Goal: Participate in discussion

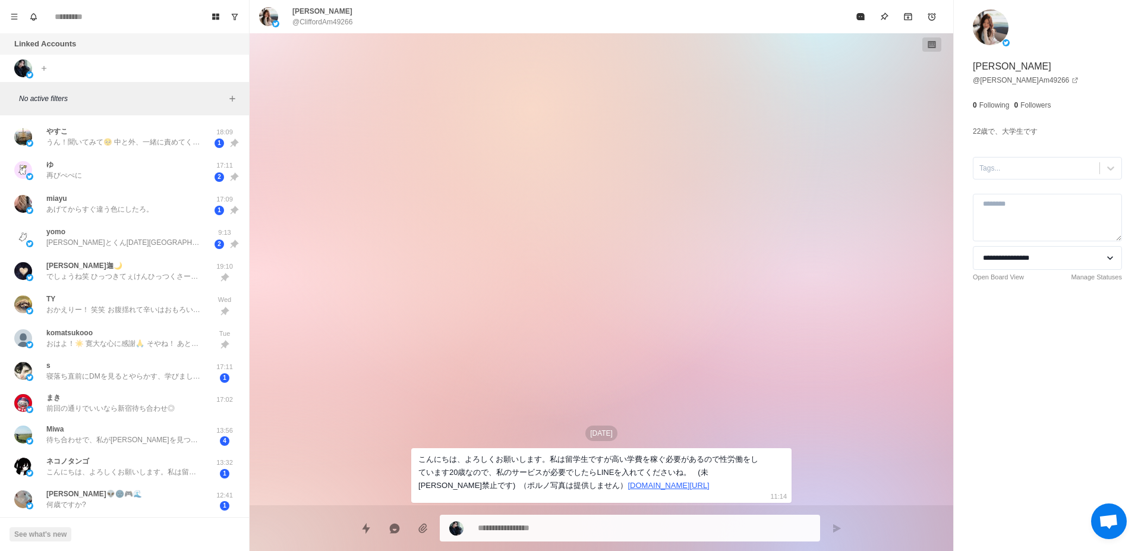
click at [300, 495] on div "[DATE] こんにちは、よろしくお願いします。私は留学生ですが高い学費を稼ぐ必要があるので性労働をしています20歳なので、私のサービスが必要でしたらLINE…" at bounding box center [602, 269] width 704 height 472
click at [124, 150] on div "やすこ うん！聞いてみて🥺 中と外、一緒に責めてくれてたからかなぁ？🤔 可愛くないです😑 寝転がりながらお水飲ませてくれたの、飲みやすかった🫧 試験の前日が[…" at bounding box center [125, 137] width 240 height 34
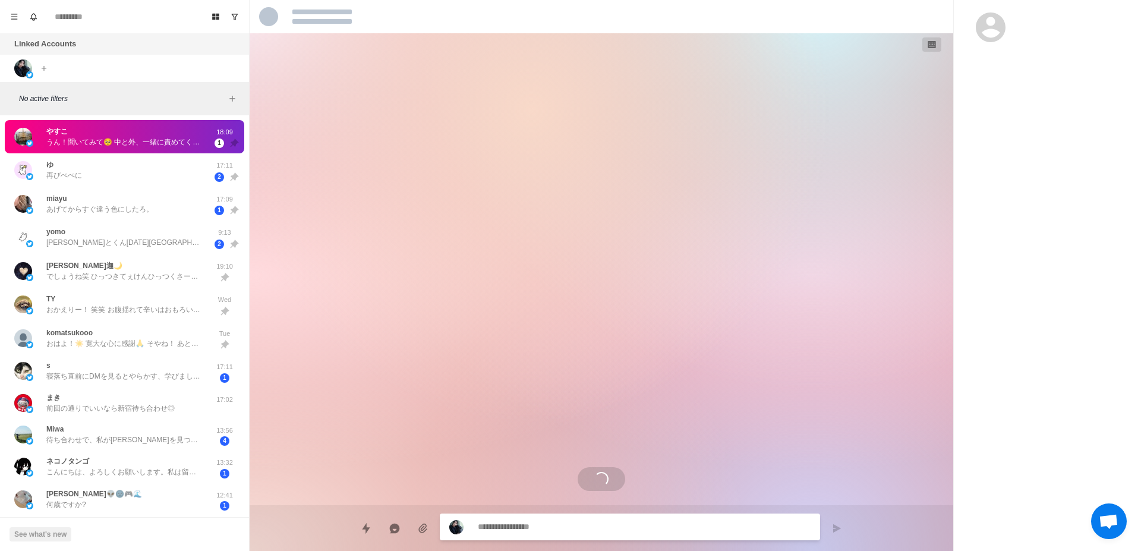
scroll to position [3076, 0]
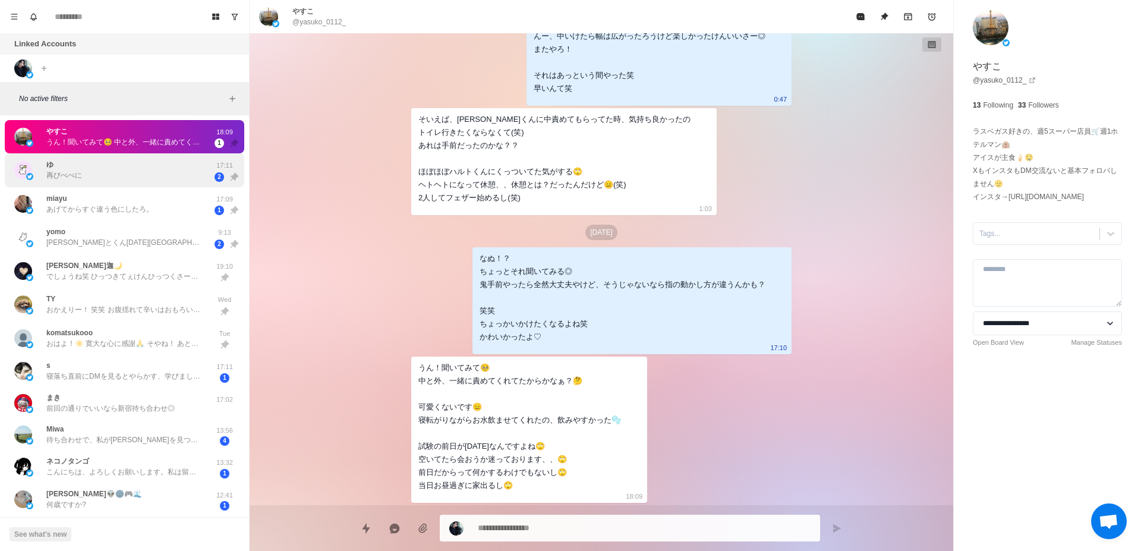
click at [158, 185] on div "ゆ 再びぺぺに 17:11 2" at bounding box center [125, 170] width 240 height 34
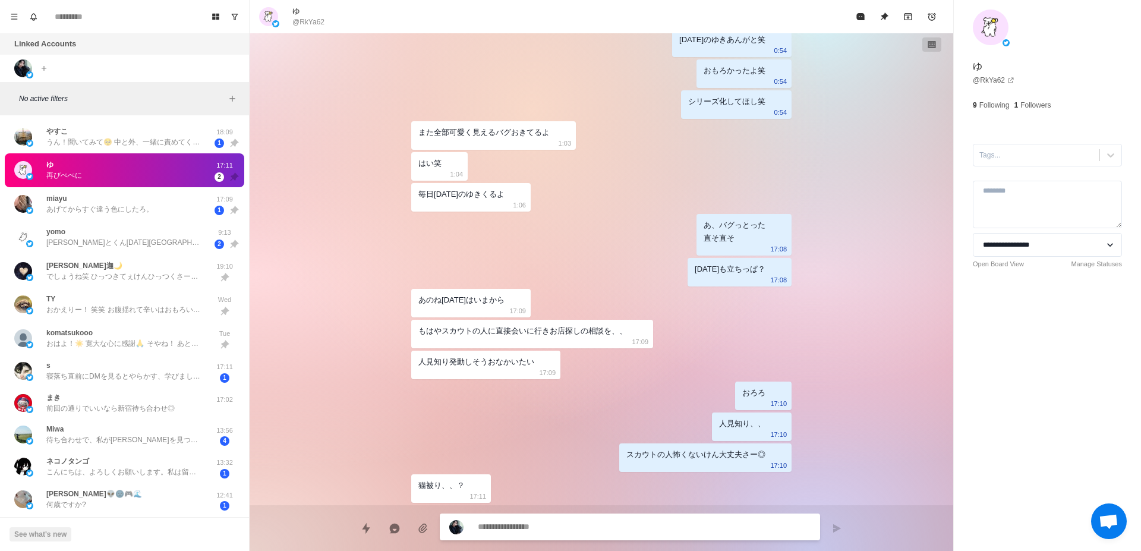
scroll to position [1220, 0]
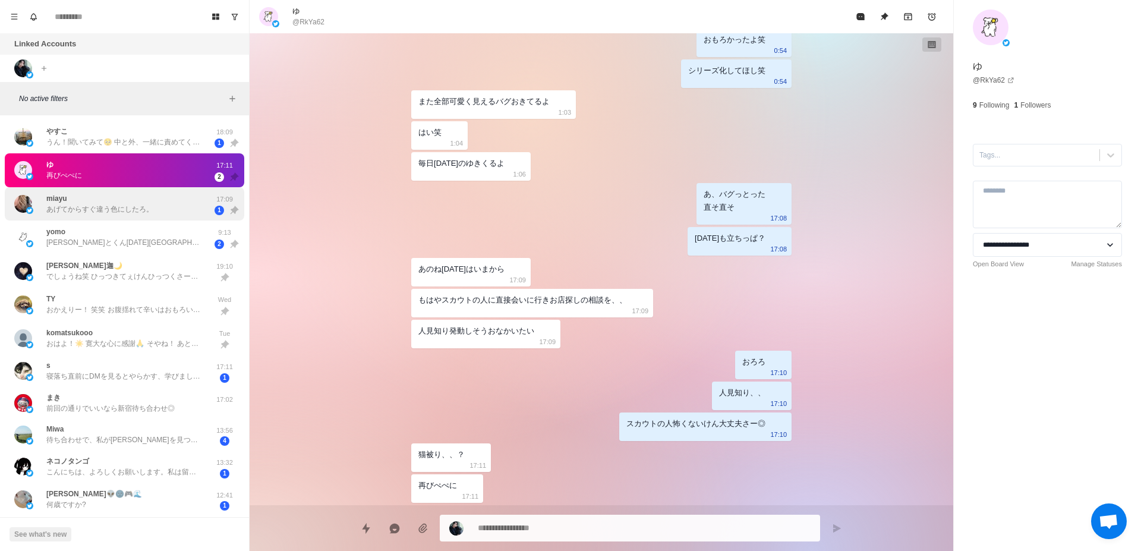
click at [115, 218] on div "miayu あげてからすぐ違う色にしたろ。 17:09 1" at bounding box center [125, 204] width 240 height 34
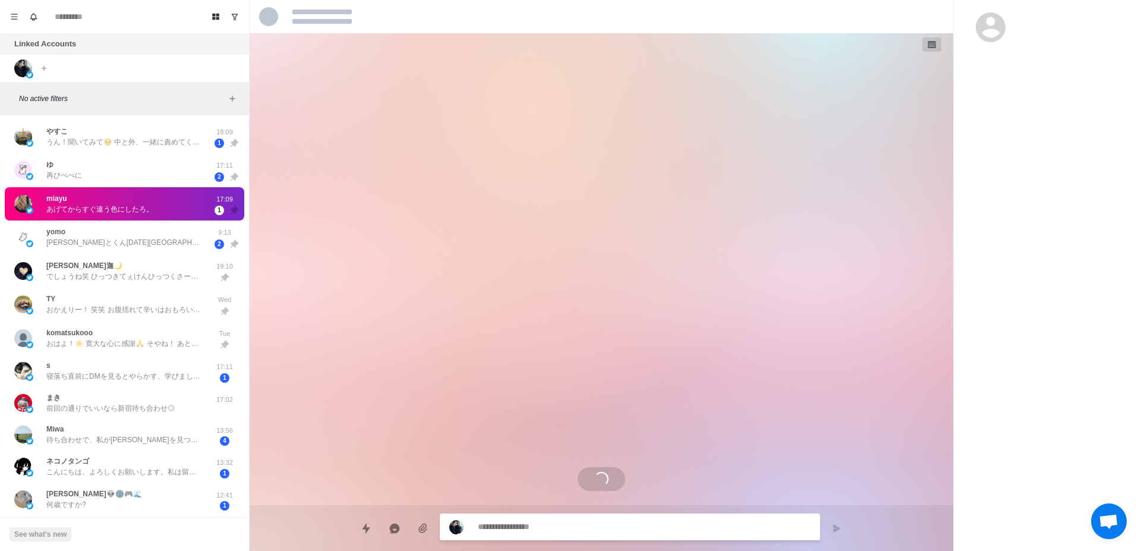
scroll to position [2116, 0]
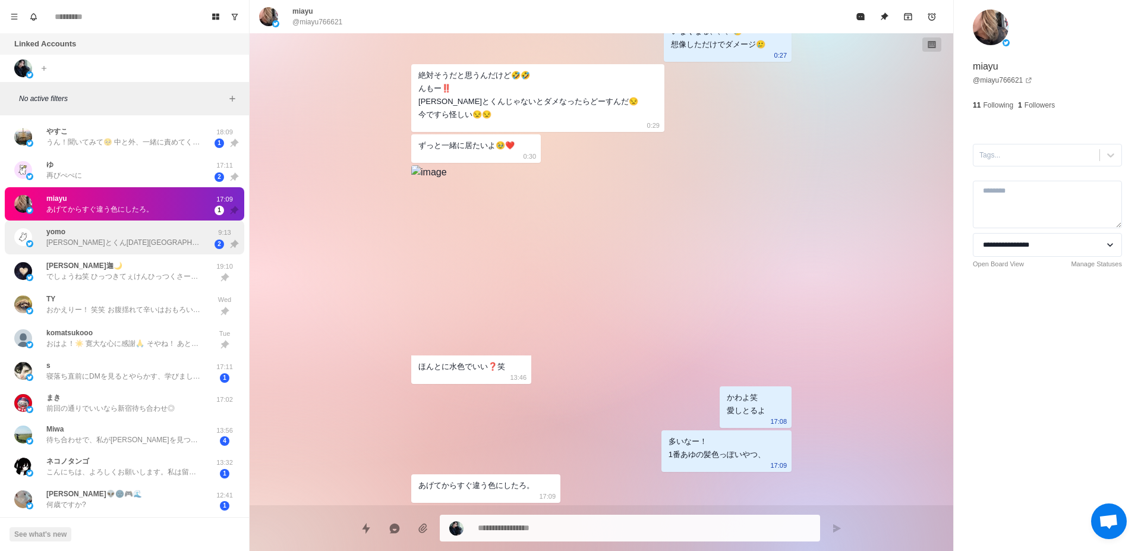
click at [168, 244] on p "[PERSON_NAME]とくん[DATE][GEOGRAPHIC_DATA]行く日！ってよもまるの記憶が言ってる！合ってたら気をつけて行ってきてね🙌🏻" at bounding box center [123, 242] width 155 height 11
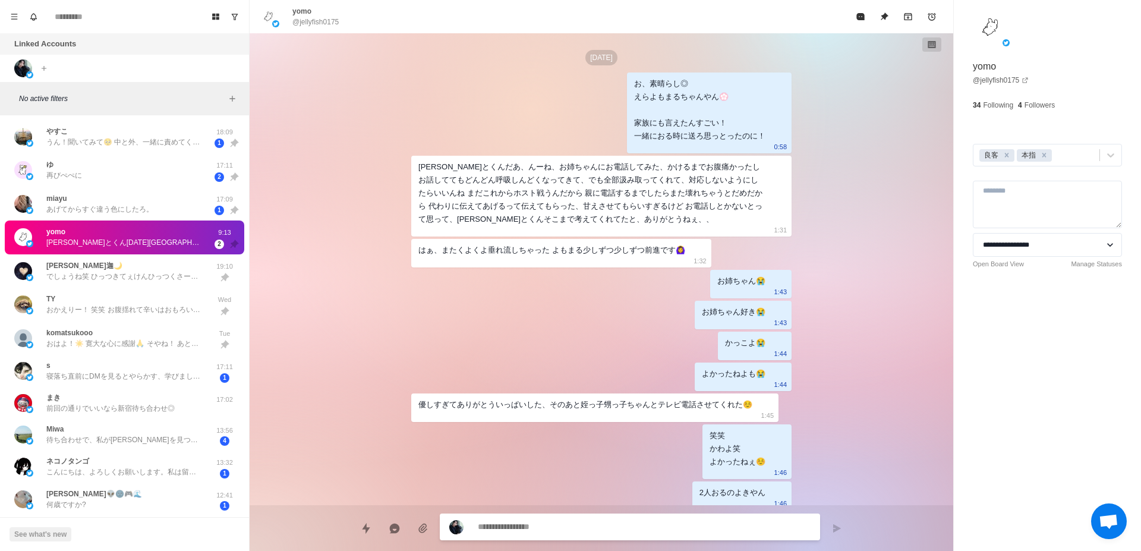
scroll to position [2627, 0]
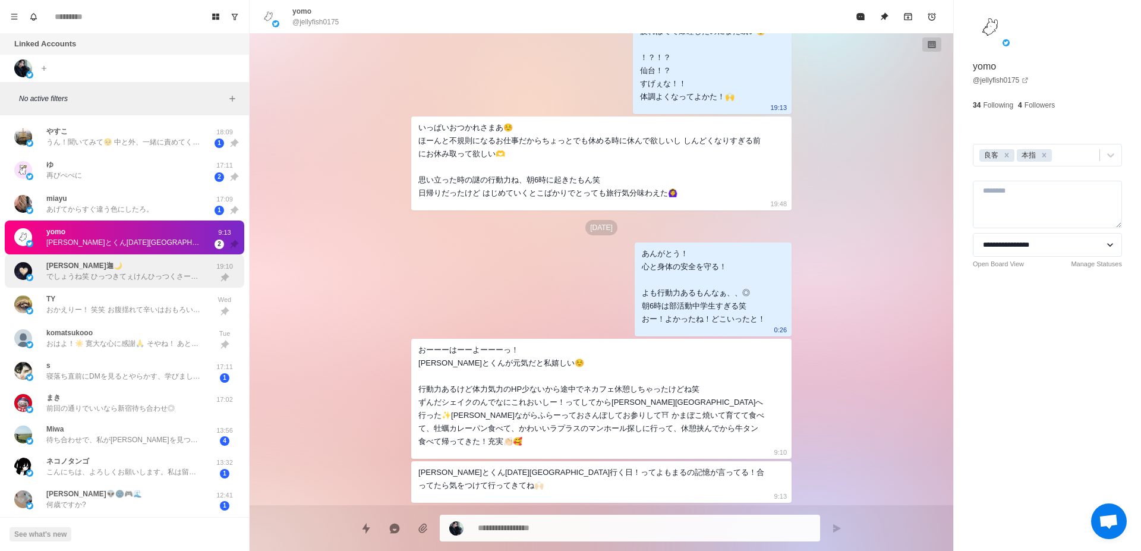
click at [172, 272] on p "でしょうね笑 ひっつきてぇけんひっつくさー◎ 笑笑 いけるいける！ いい兆候◎ うまかた！ おざす！ 俺また会いたいんやけど[PERSON_NAME]も次考え…" at bounding box center [123, 276] width 155 height 11
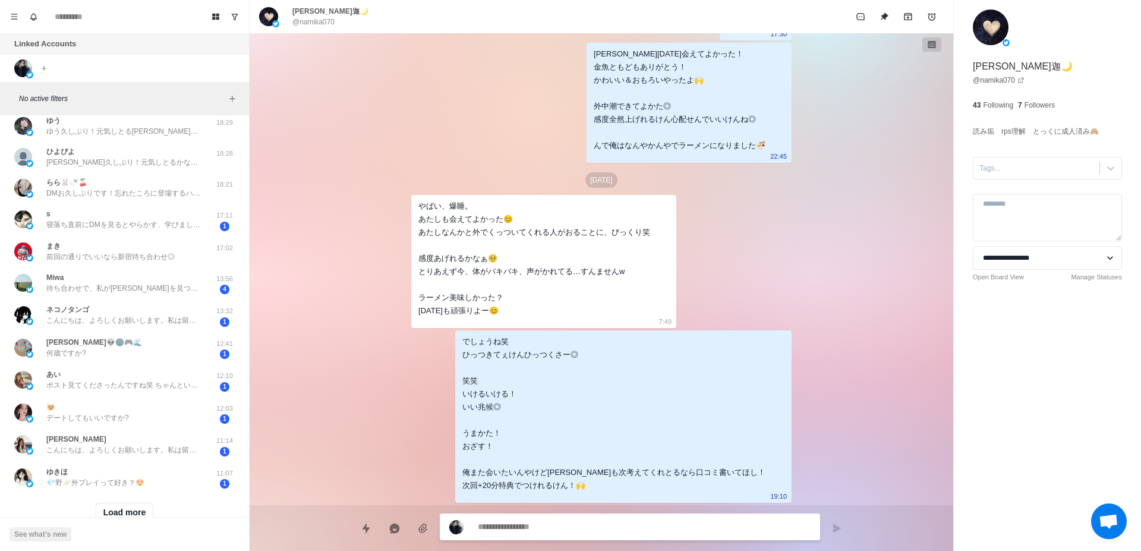
scroll to position [300, 0]
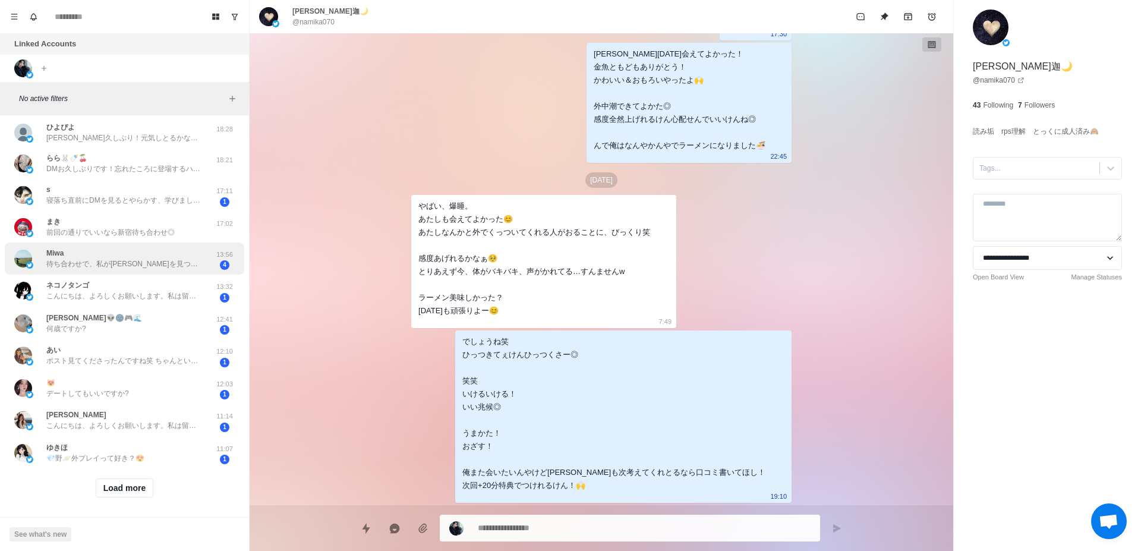
click at [121, 269] on p "待ち合わせで、私が[PERSON_NAME]を見つけたい！🙌" at bounding box center [123, 264] width 155 height 11
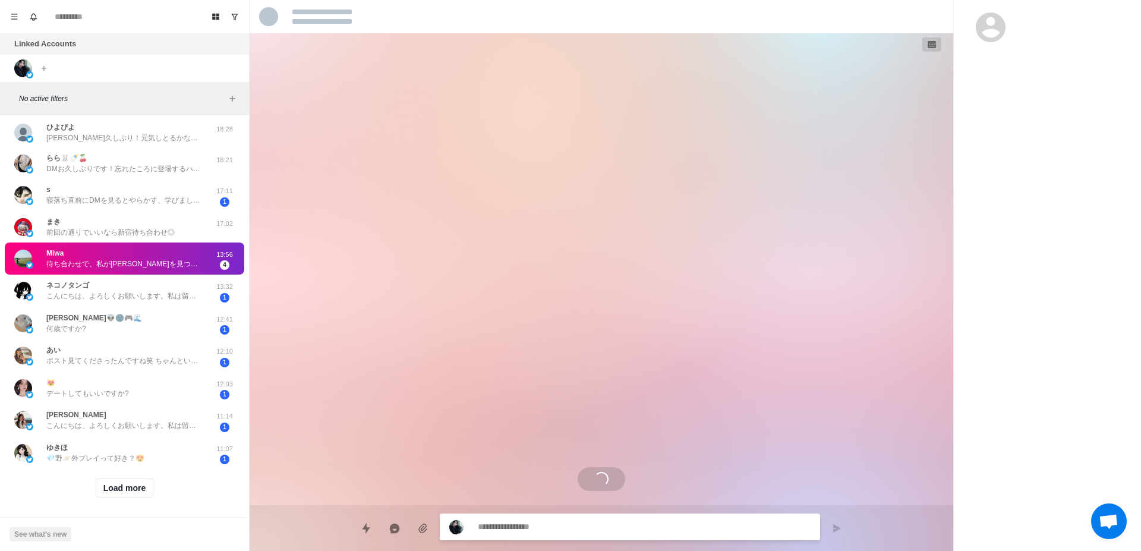
scroll to position [2172, 0]
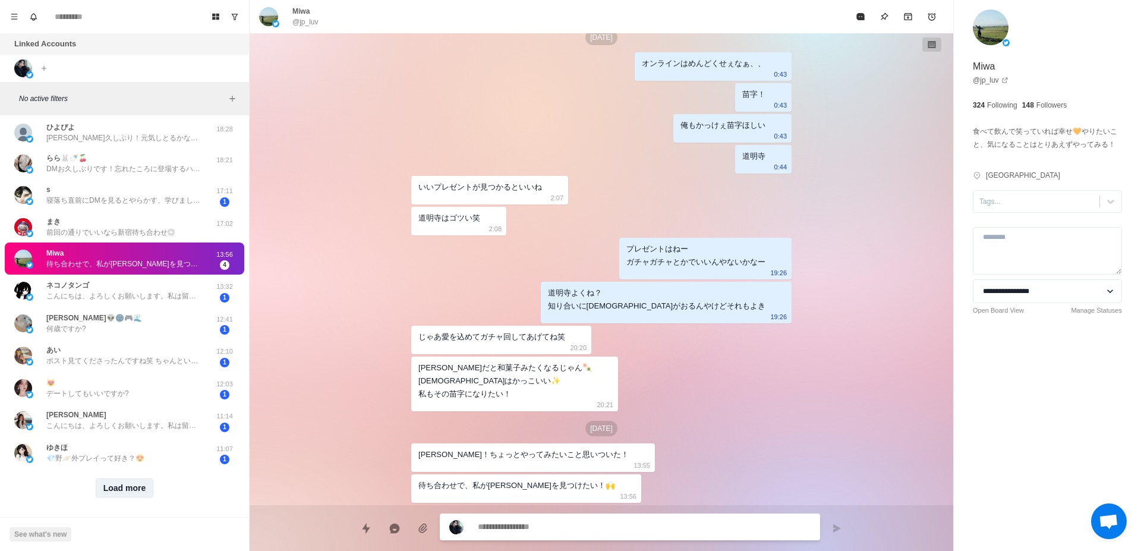
click at [125, 495] on button "Load more" at bounding box center [125, 488] width 58 height 19
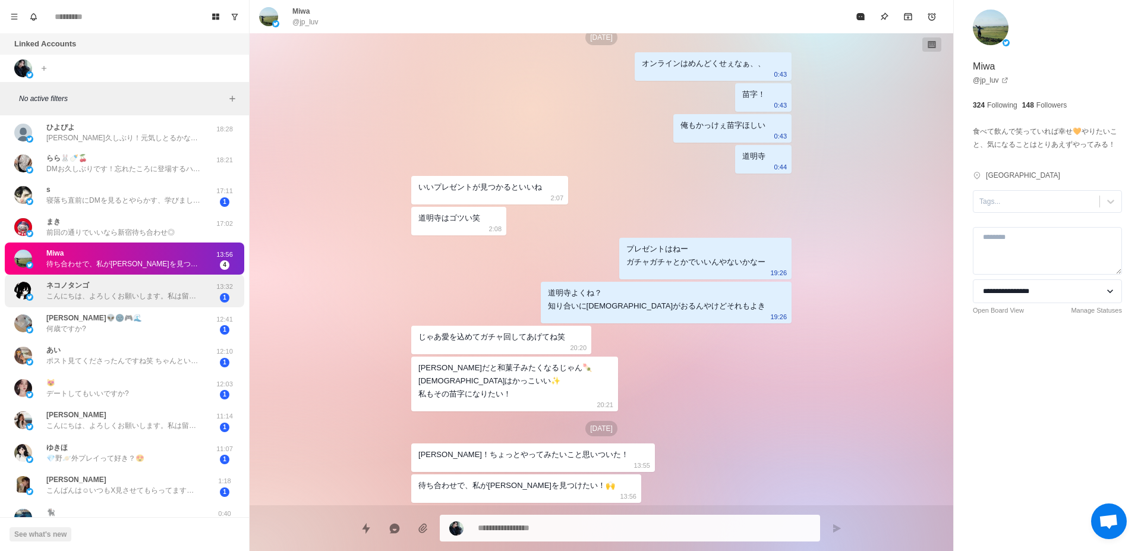
click at [125, 292] on p "こんにちは、よろしくお願いします。私は留学生ですが、高い学費を稼ぐ必要があるので、セックスのアルバイトをしています。今年22歳、私のサービスが必要でしたら、追…" at bounding box center [123, 296] width 155 height 11
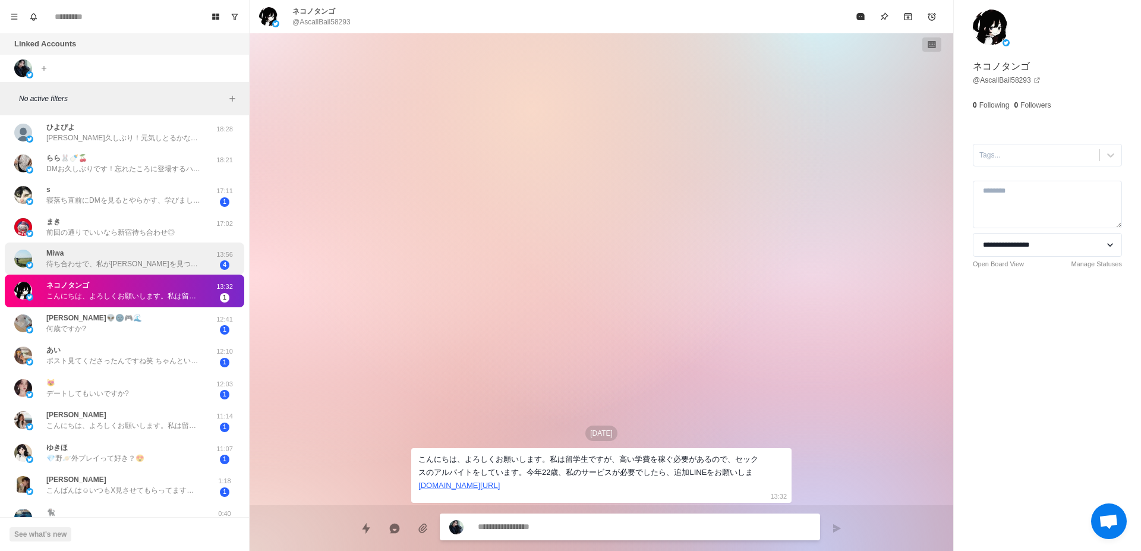
click at [122, 251] on div "Miwa 待ち合わせで、私が[PERSON_NAME]を見つけたい！🙌" at bounding box center [123, 258] width 155 height 21
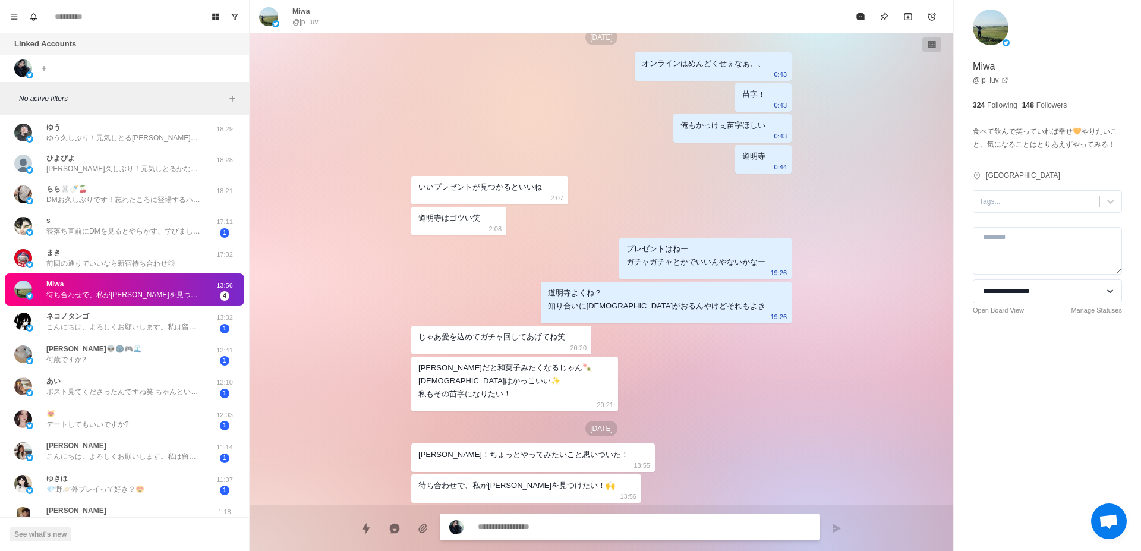
scroll to position [331, 0]
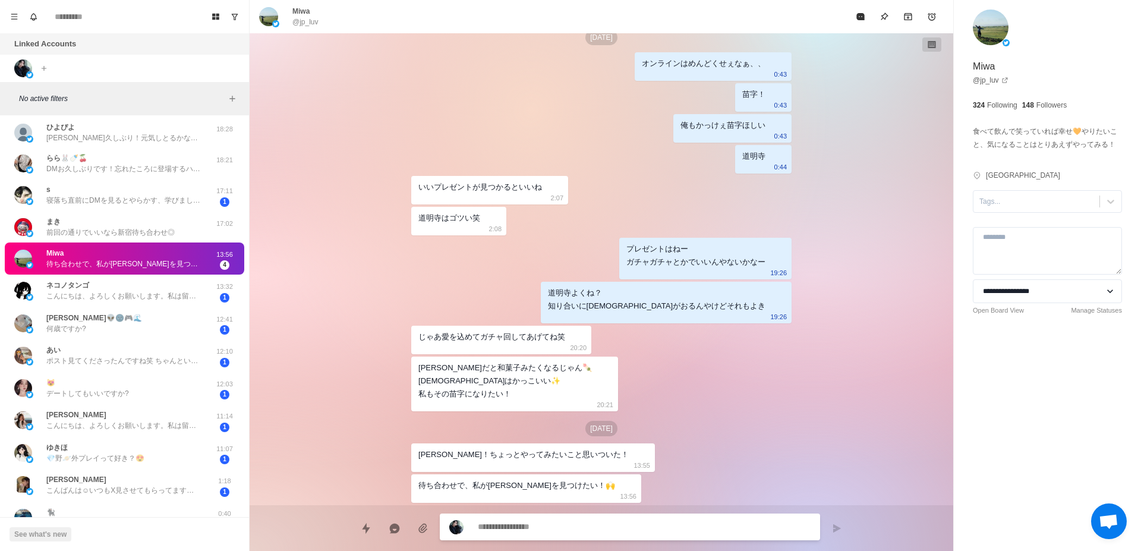
type textarea "*"
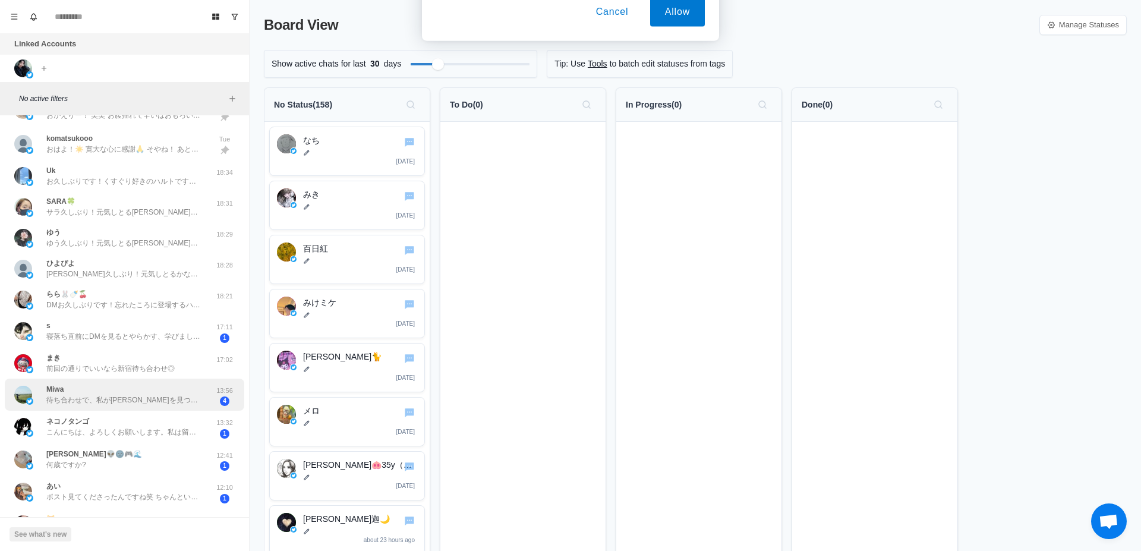
scroll to position [225, 0]
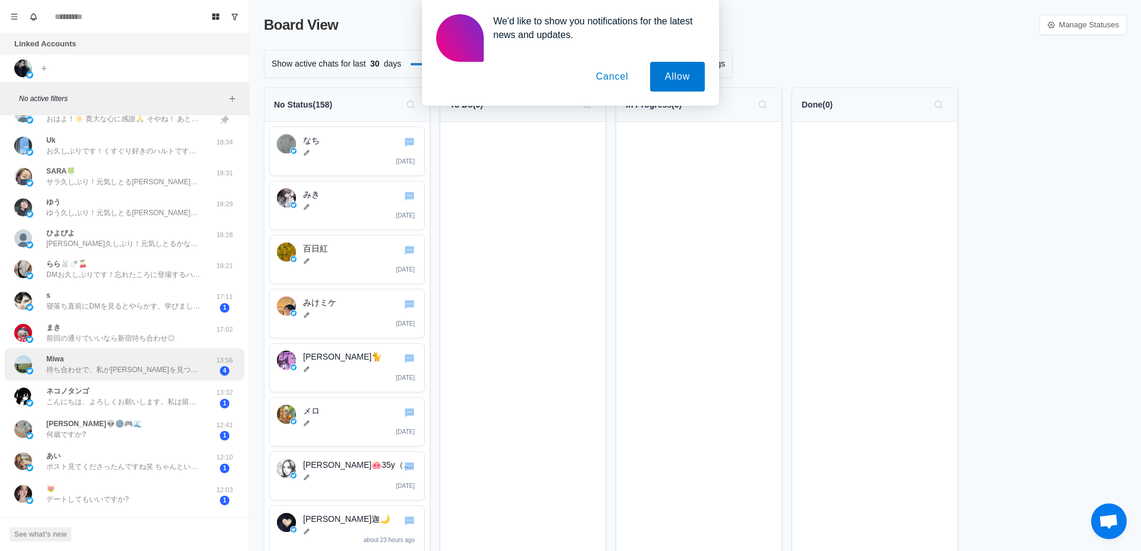
click at [101, 367] on p "待ち合わせで、私が[PERSON_NAME]を見つけたい！🙌" at bounding box center [123, 369] width 155 height 11
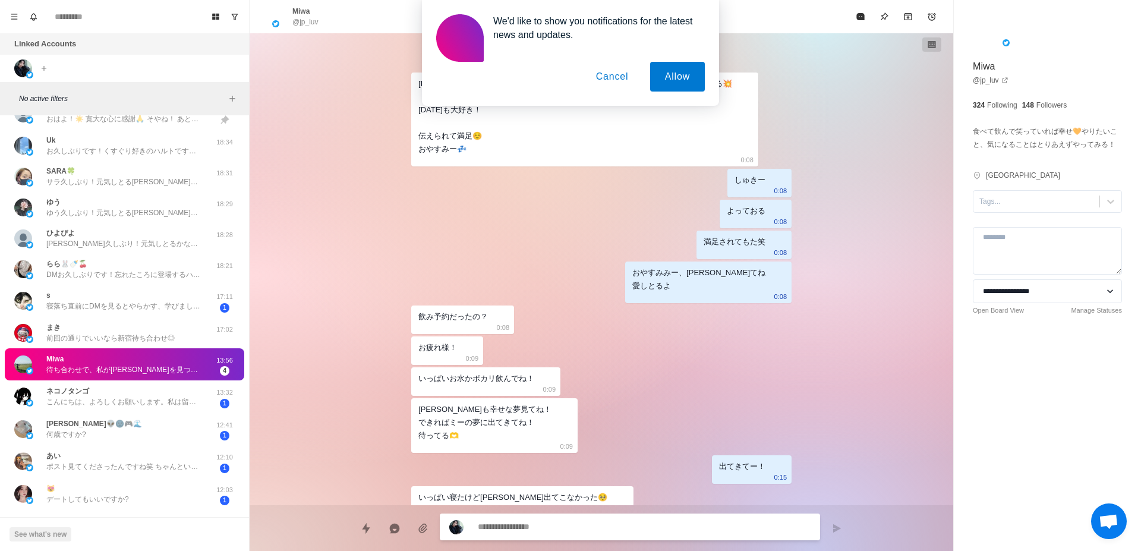
scroll to position [2172, 0]
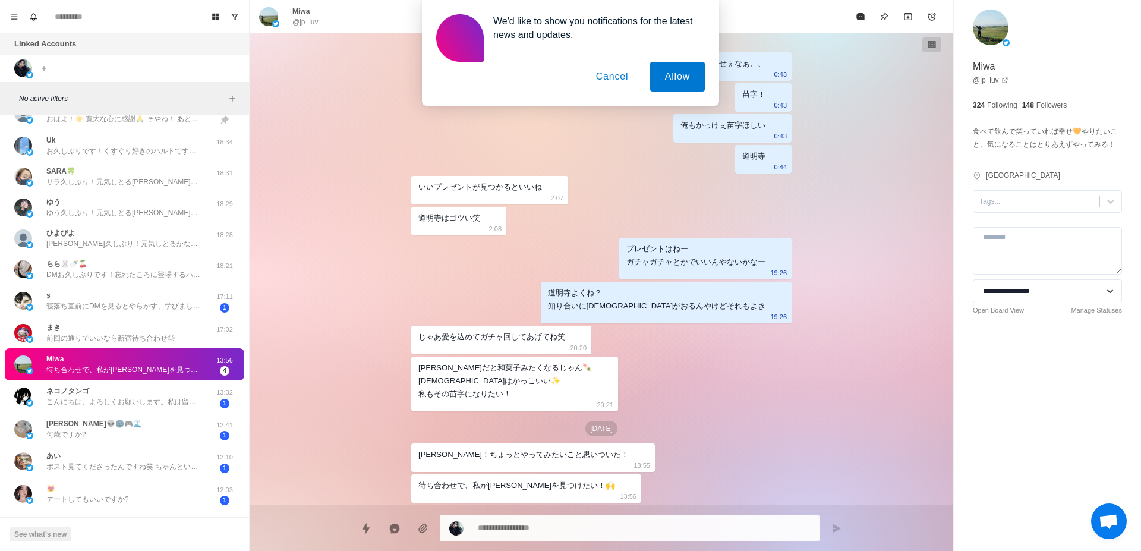
click at [616, 77] on button "Cancel" at bounding box center [612, 77] width 62 height 30
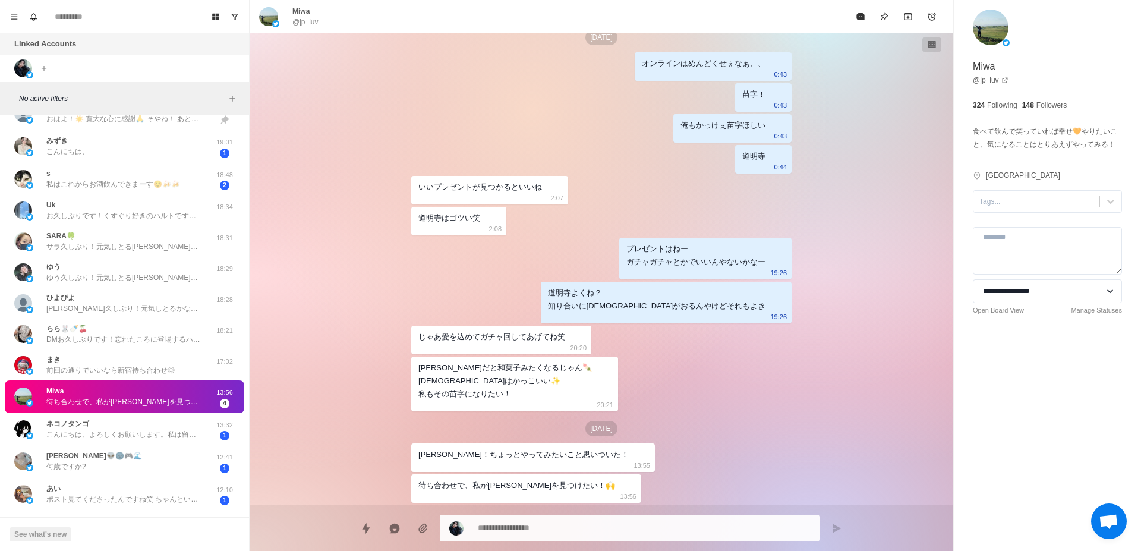
type textarea "*"
